Goal: Find specific page/section: Find specific page/section

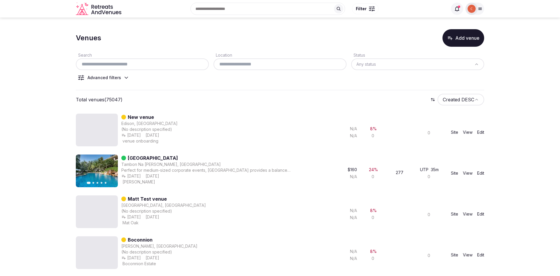
click at [145, 62] on input "text" at bounding box center [142, 64] width 128 height 7
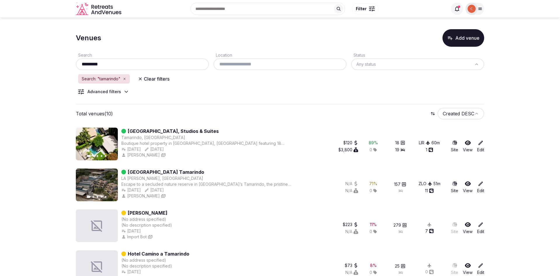
type input "*********"
click at [175, 129] on link "Tamarindo Bay Boutique Hotel, Studios & Suites" at bounding box center [173, 131] width 91 height 7
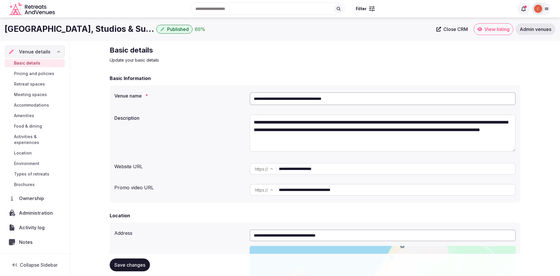
click at [39, 209] on span "Administration" at bounding box center [37, 212] width 36 height 7
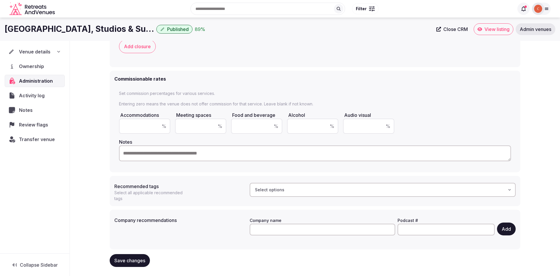
scroll to position [99, 0]
click at [313, 191] on div "Select options" at bounding box center [383, 190] width 263 height 6
click at [276, 223] on div "Booked" at bounding box center [277, 225] width 53 height 9
click at [304, 247] on div "Close" at bounding box center [291, 248] width 26 height 9
click at [142, 261] on span "Save changes" at bounding box center [129, 261] width 31 height 6
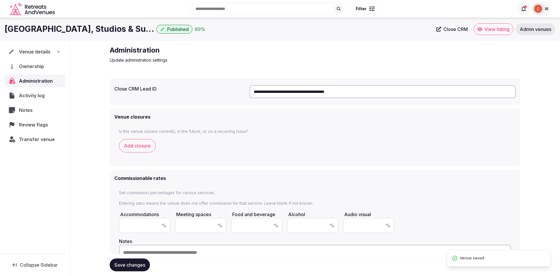
scroll to position [0, 0]
click at [526, 23] on div "Search Popular Destinations Toscana, Italy Riviera Maya, Mexico Indonesia, Bali…" at bounding box center [280, 9] width 551 height 30
click at [528, 32] on span "Admin venues" at bounding box center [536, 29] width 32 height 6
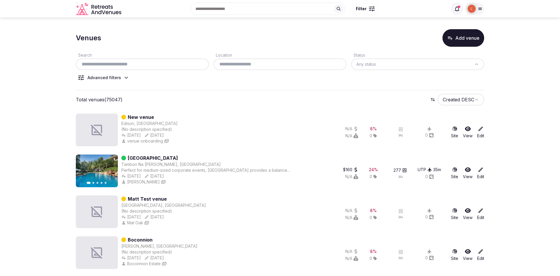
click at [138, 63] on input "text" at bounding box center [142, 64] width 128 height 7
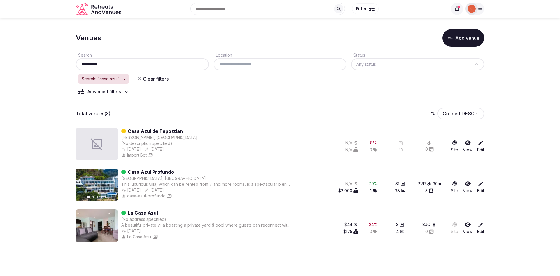
type input "*********"
click at [157, 172] on link "Casa Azul Profundo" at bounding box center [151, 171] width 46 height 7
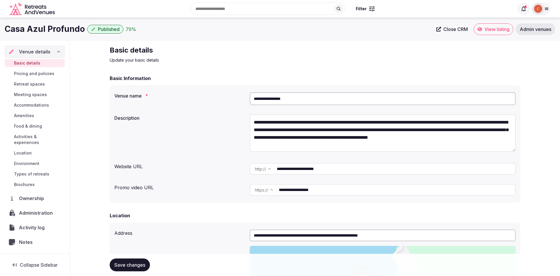
click at [34, 209] on span "Administration" at bounding box center [37, 212] width 36 height 7
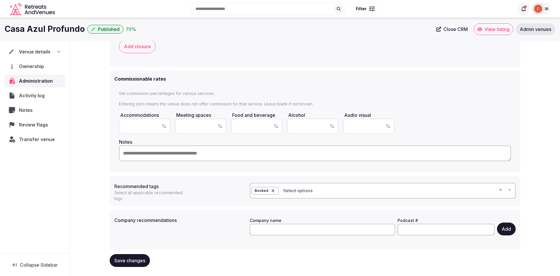
scroll to position [99, 0]
click at [536, 32] on span "Admin venues" at bounding box center [536, 29] width 32 height 6
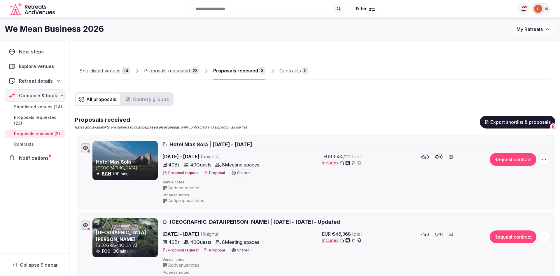
click at [163, 68] on div "Proposals requested" at bounding box center [167, 70] width 46 height 7
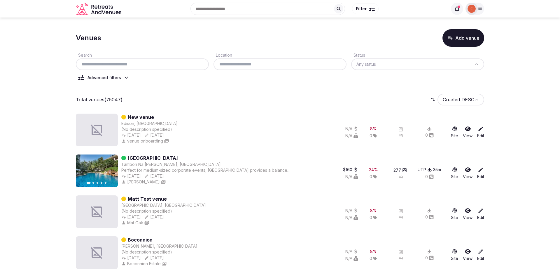
click at [130, 62] on input "text" at bounding box center [142, 64] width 128 height 7
paste input "**********"
type input "**********"
